Goal: Register for event/course

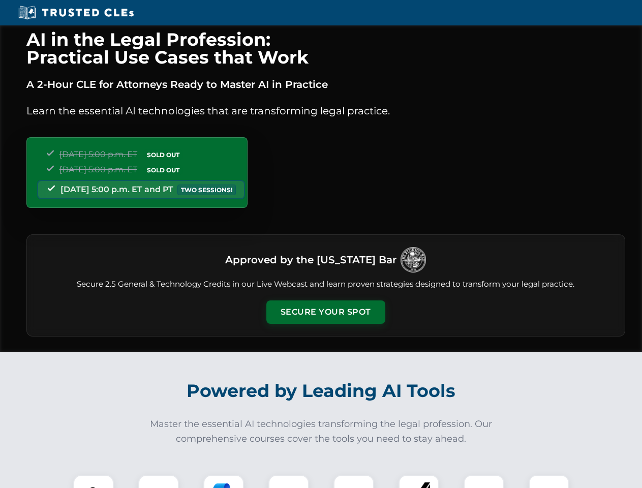
click at [325, 312] on button "Secure Your Spot" at bounding box center [325, 311] width 119 height 23
click at [93, 481] on img at bounding box center [93, 494] width 29 height 29
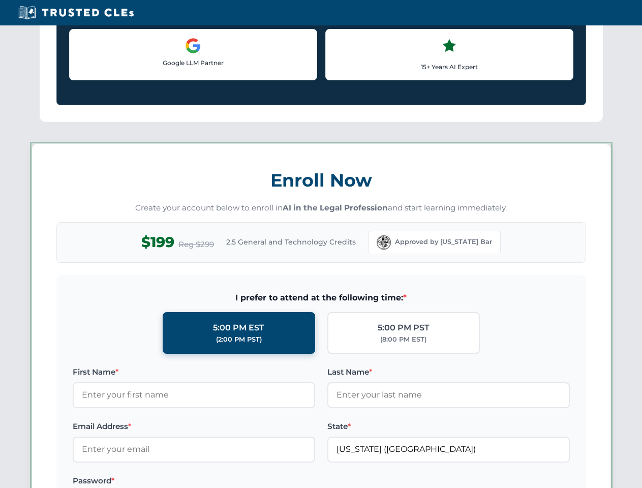
click at [224, 481] on label "Password *" at bounding box center [194, 481] width 242 height 12
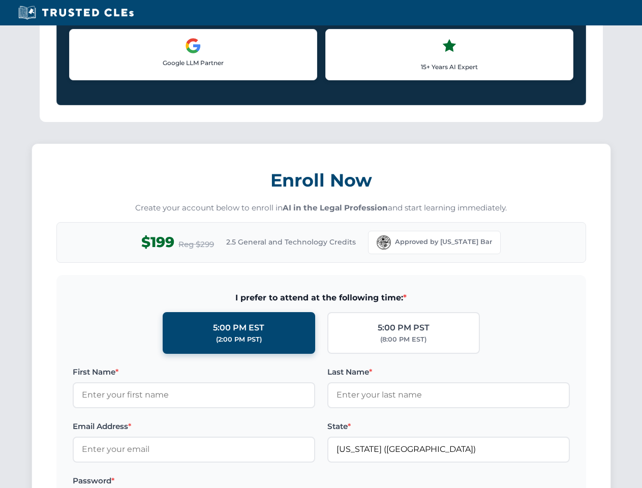
scroll to position [997, 0]
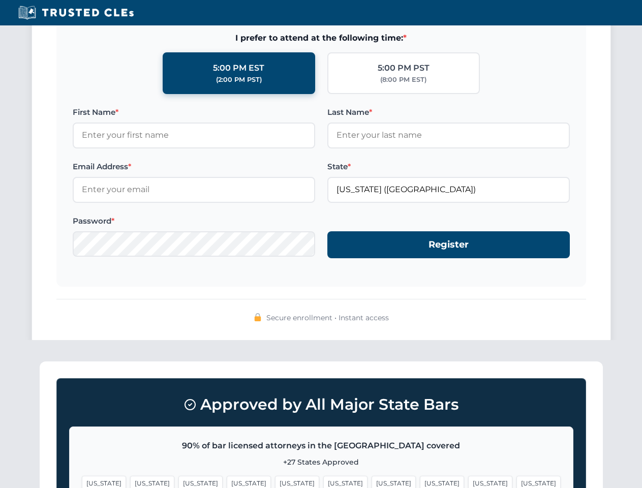
click at [468, 481] on span "[US_STATE]" at bounding box center [490, 483] width 44 height 15
